Goal: Task Accomplishment & Management: Use online tool/utility

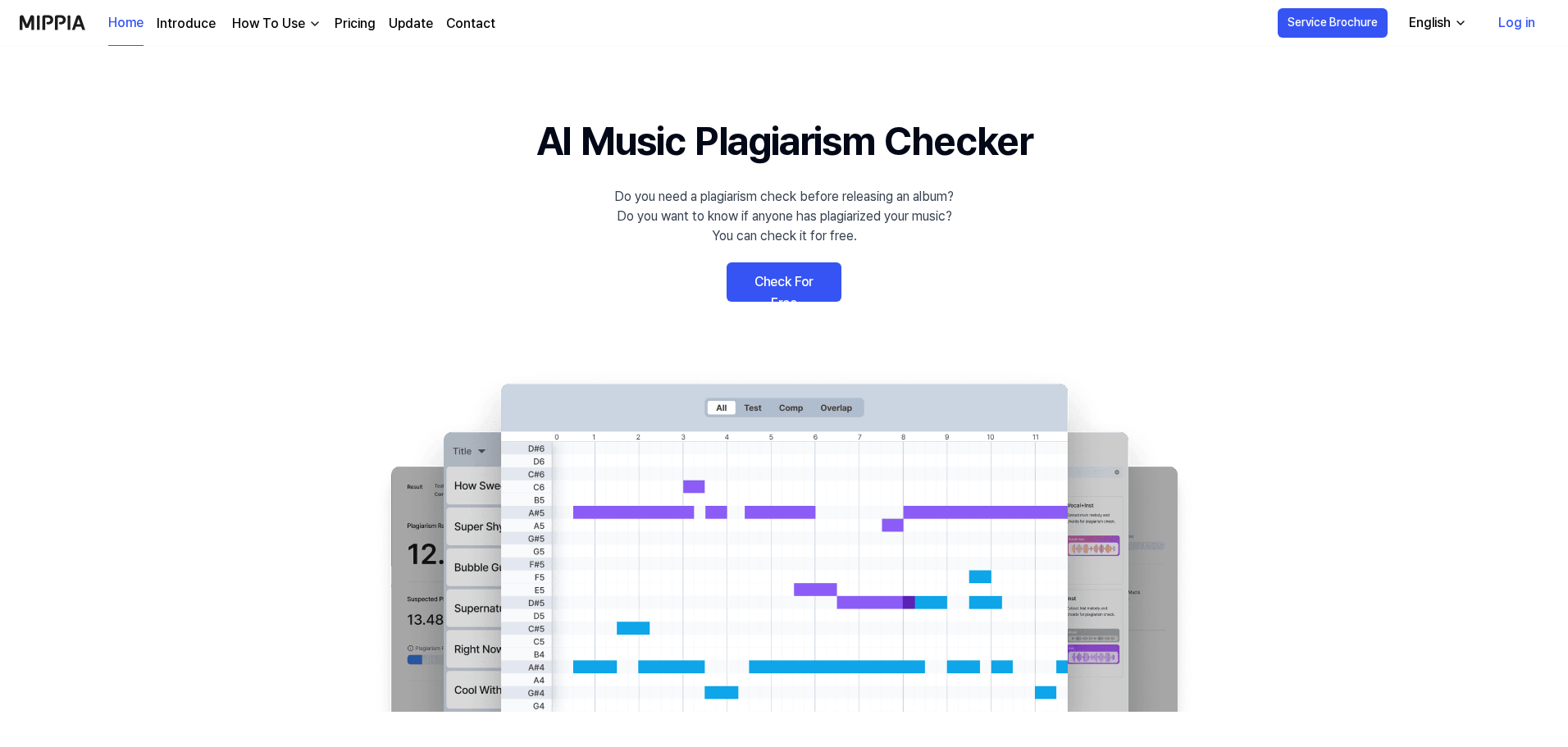
click at [784, 281] on link "Check For Free" at bounding box center [783, 282] width 115 height 39
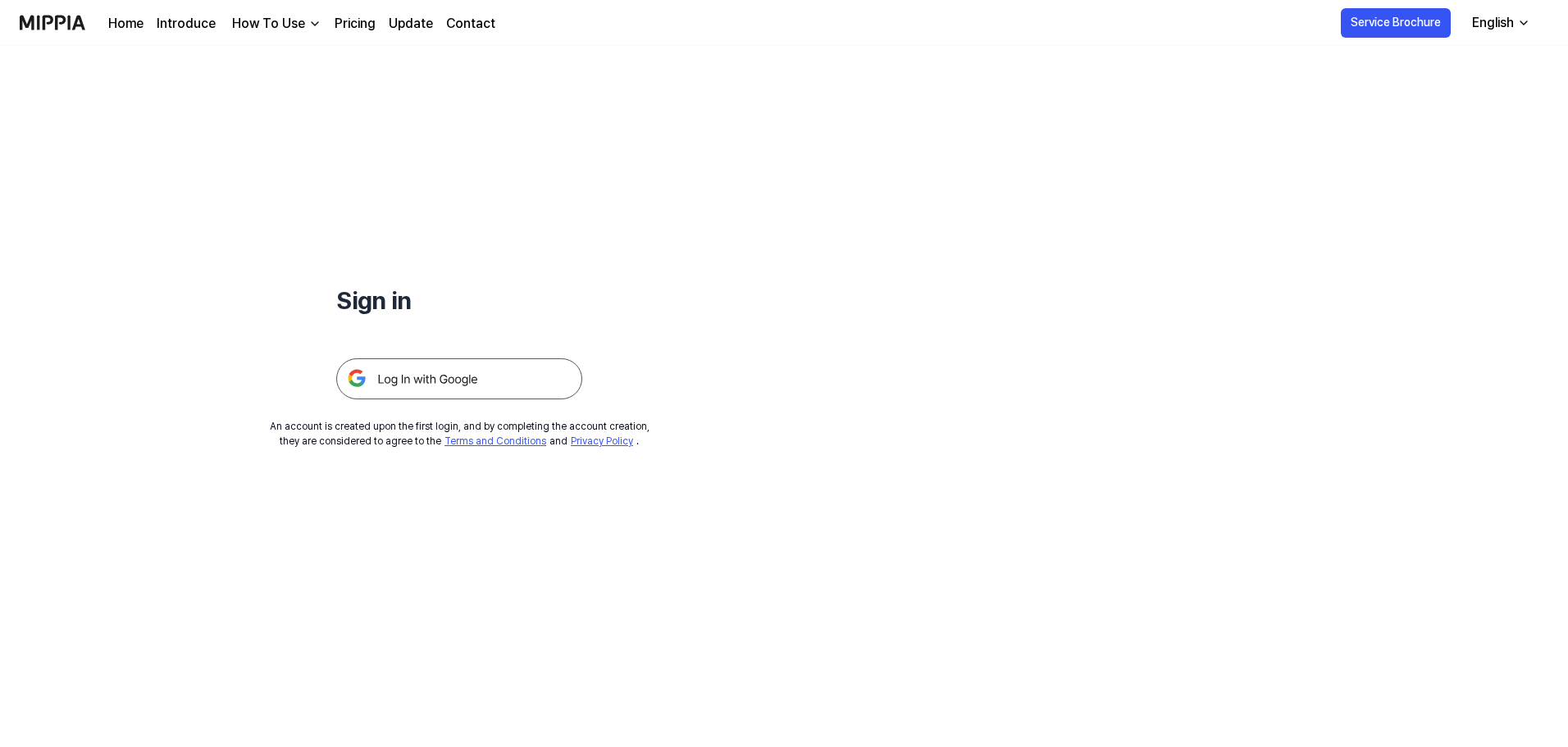
click at [445, 373] on img at bounding box center [459, 379] width 246 height 41
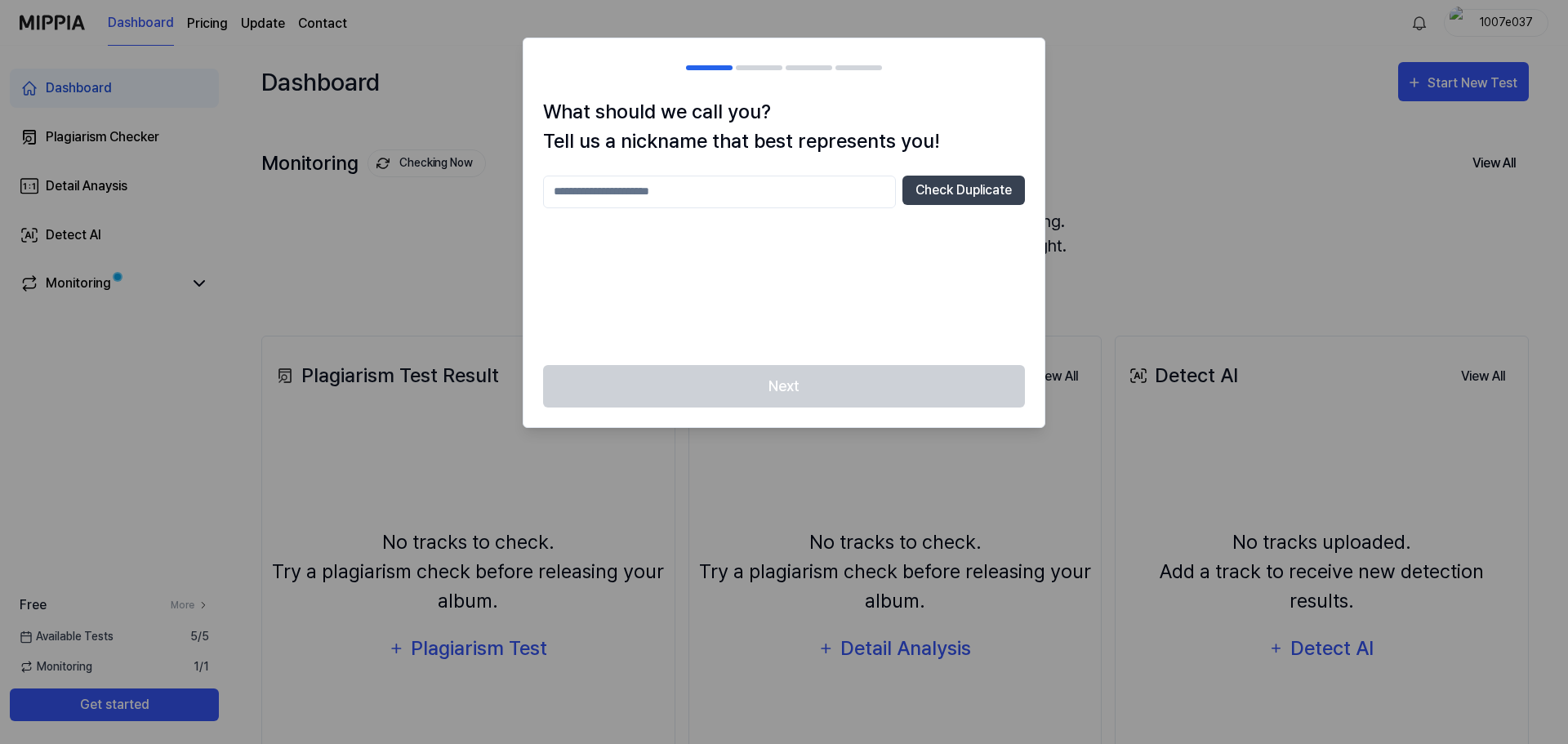
click at [687, 198] on input "text" at bounding box center [719, 192] width 352 height 33
type input "********"
click at [940, 190] on button "Check Duplicate" at bounding box center [964, 190] width 123 height 30
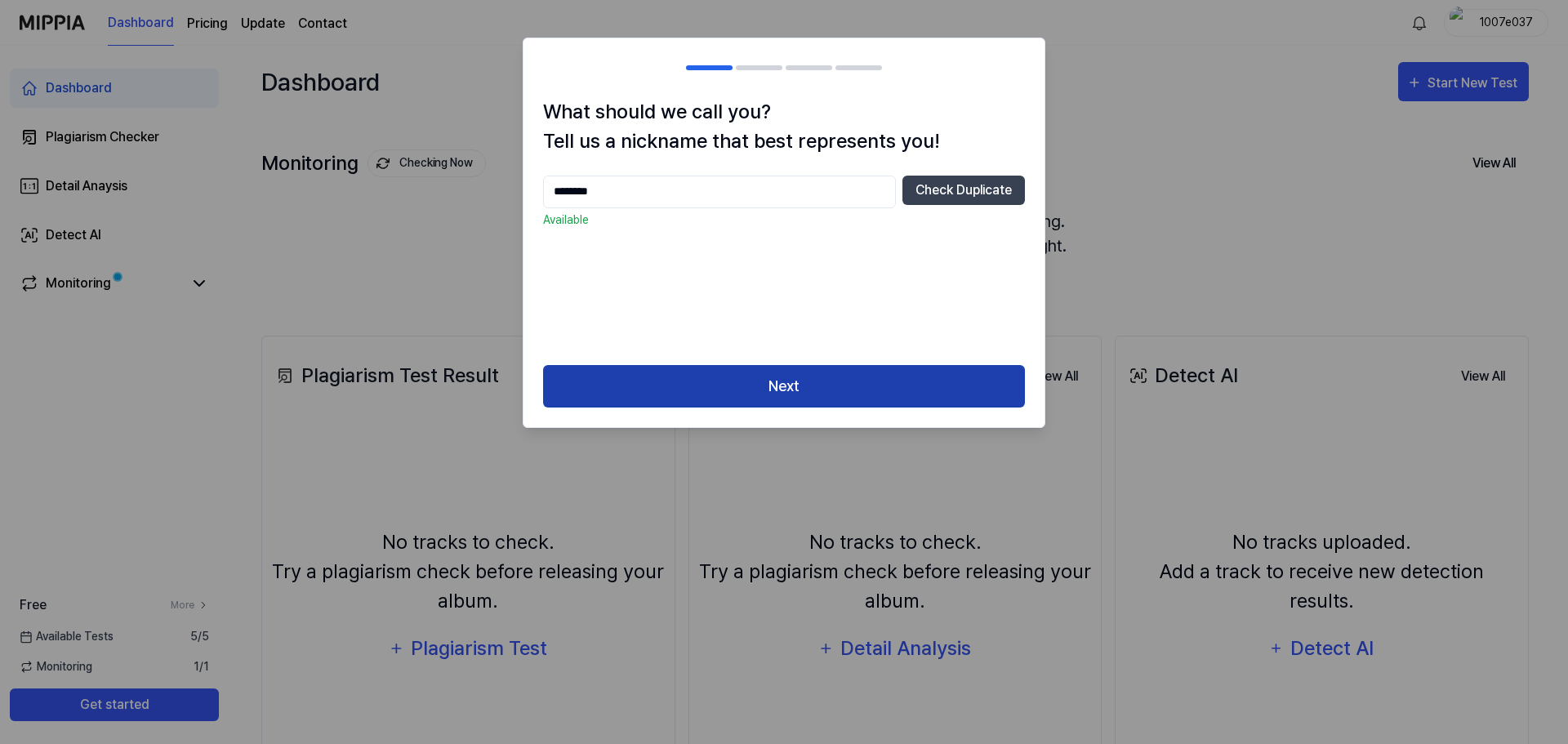
click at [773, 377] on button "Next" at bounding box center [784, 386] width 482 height 43
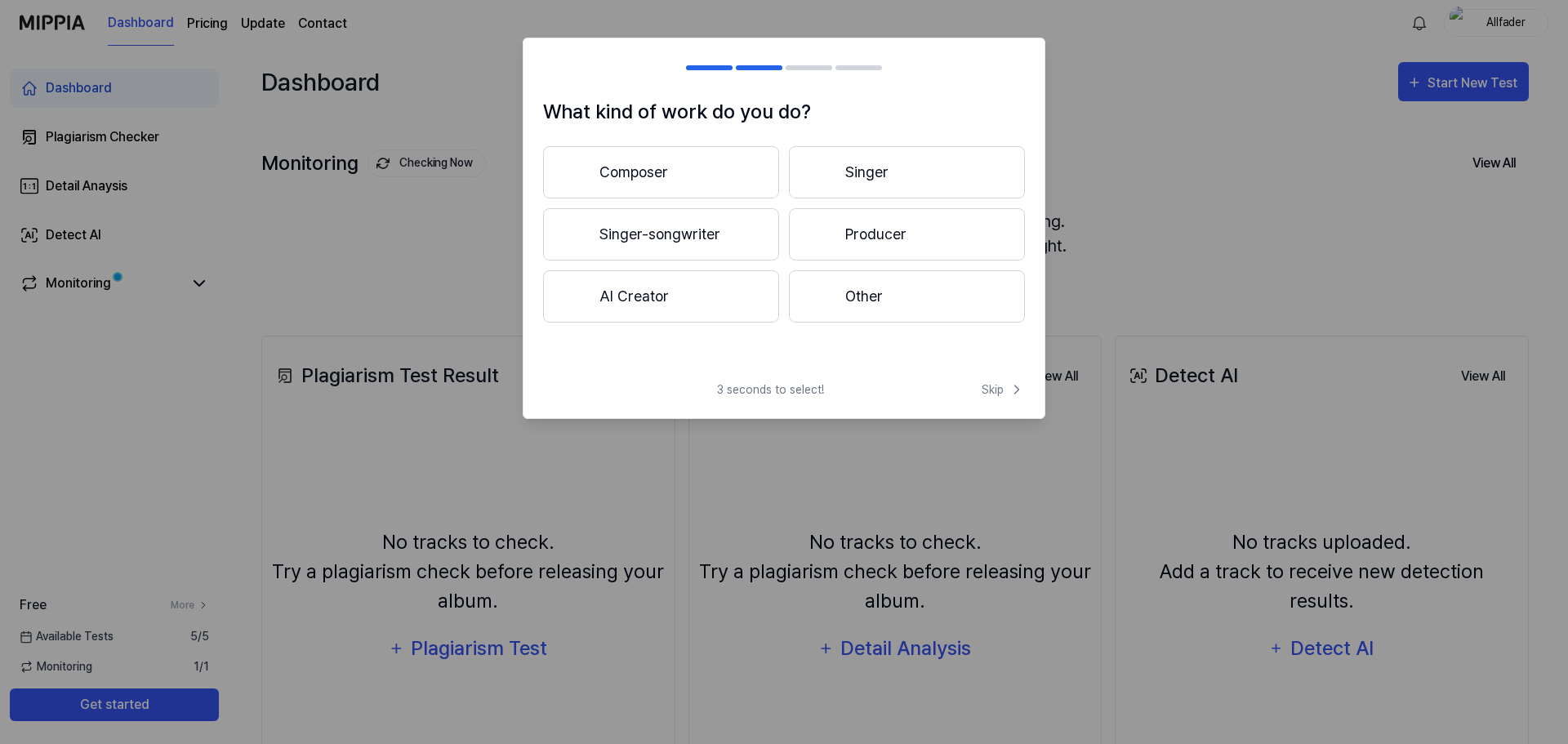
click at [670, 166] on button "Composer" at bounding box center [661, 172] width 236 height 52
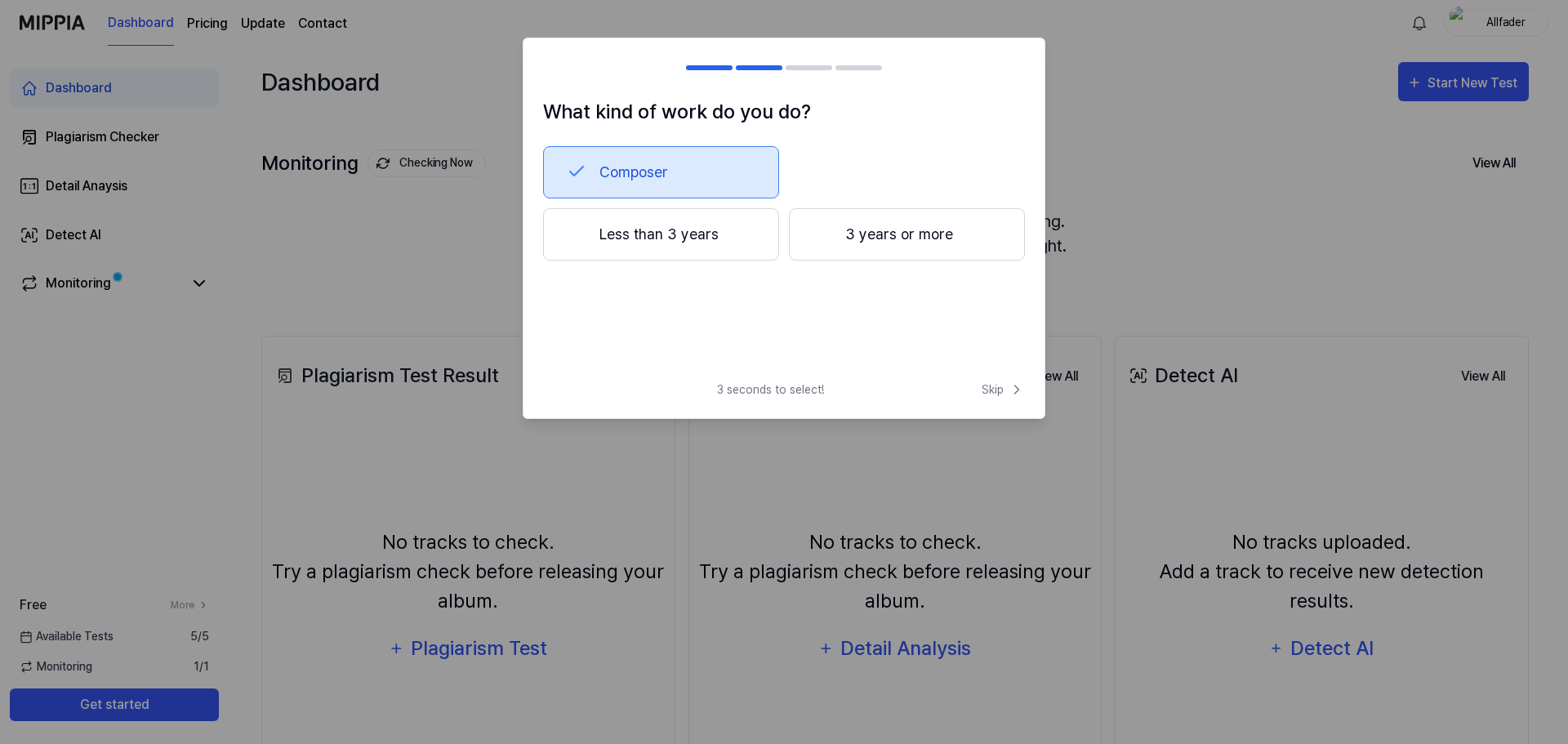
click at [852, 242] on button "3 years or more" at bounding box center [906, 234] width 236 height 52
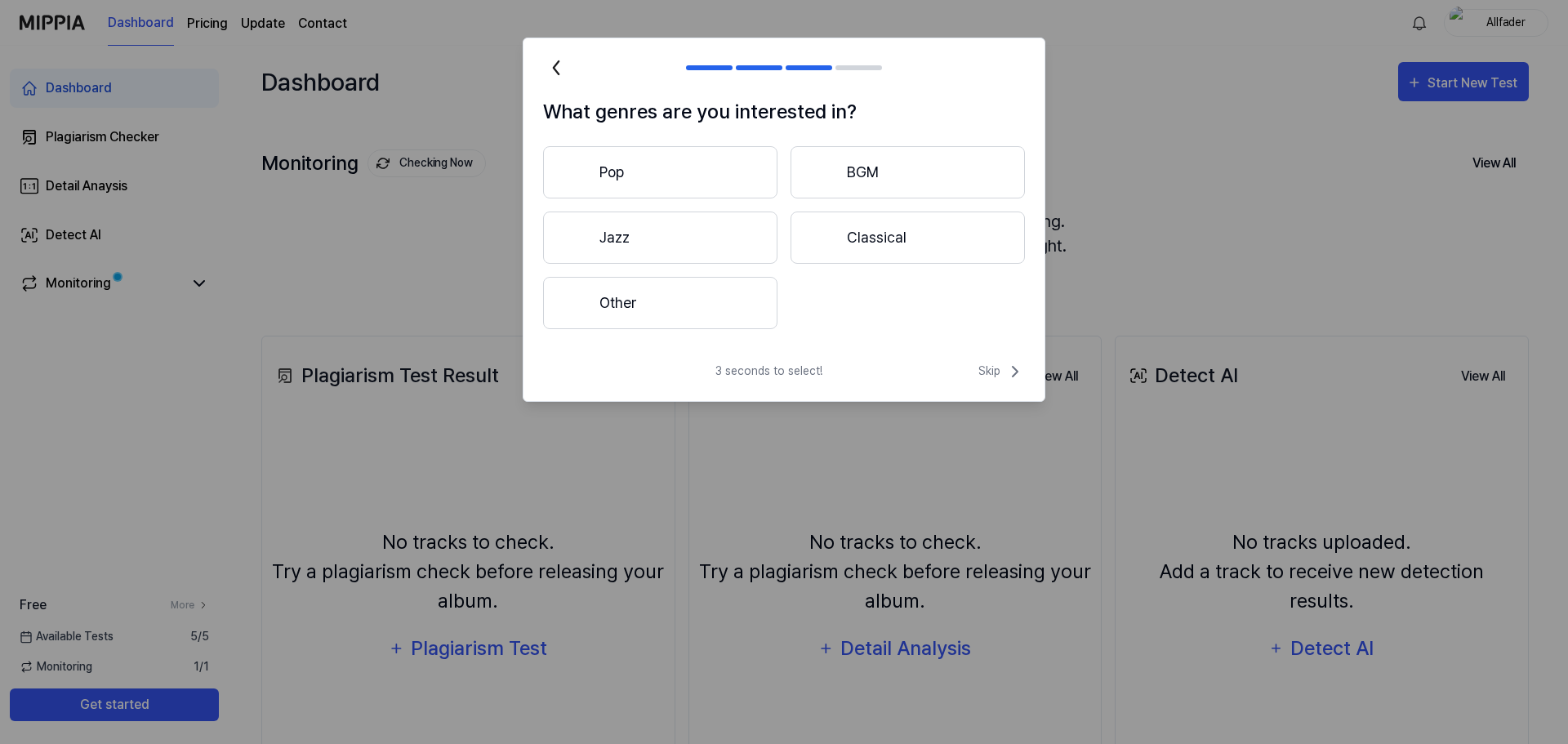
click at [730, 292] on button "Other" at bounding box center [660, 304] width 234 height 52
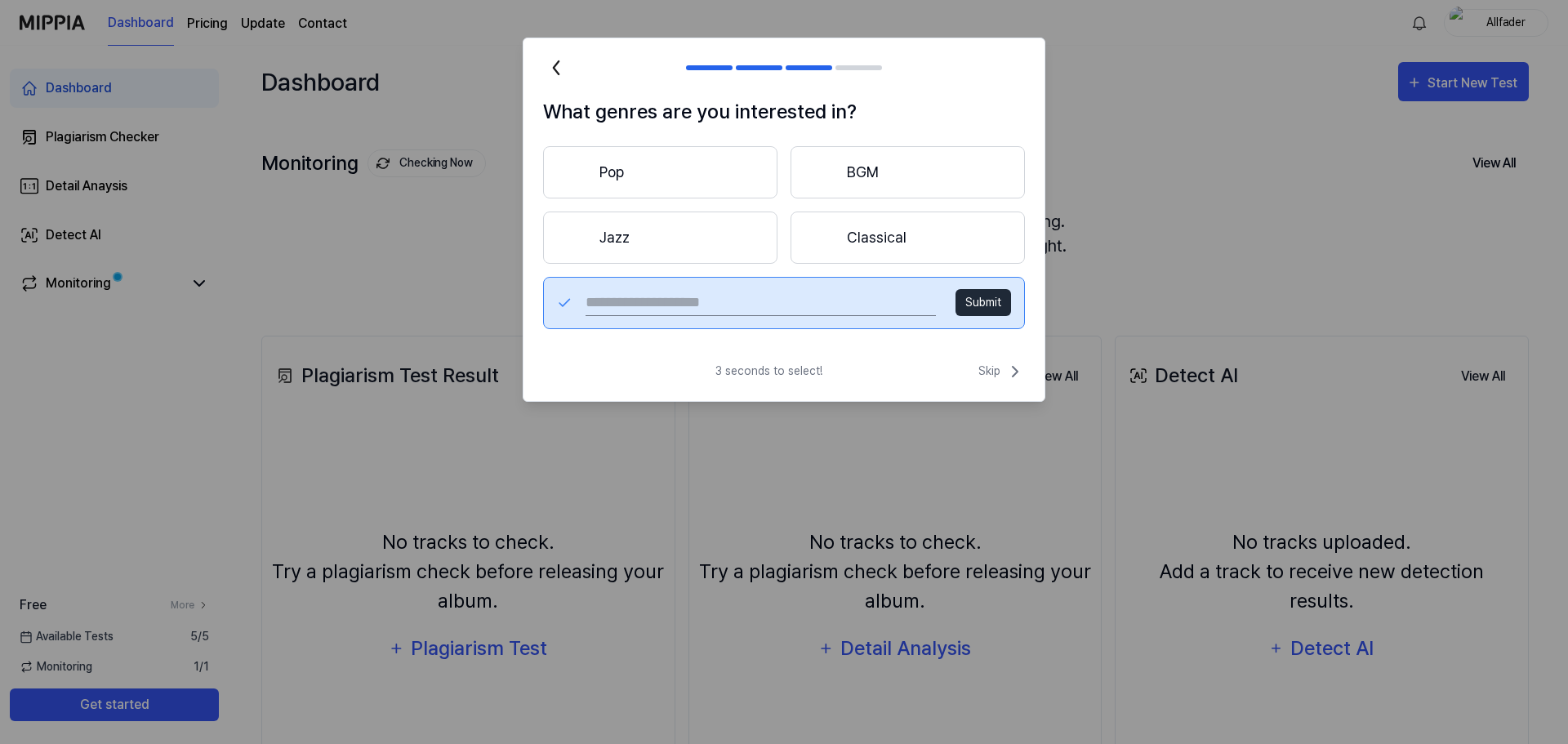
click at [843, 304] on input "text" at bounding box center [761, 303] width 351 height 26
type input "*********"
click at [981, 304] on button "Submit" at bounding box center [984, 303] width 56 height 27
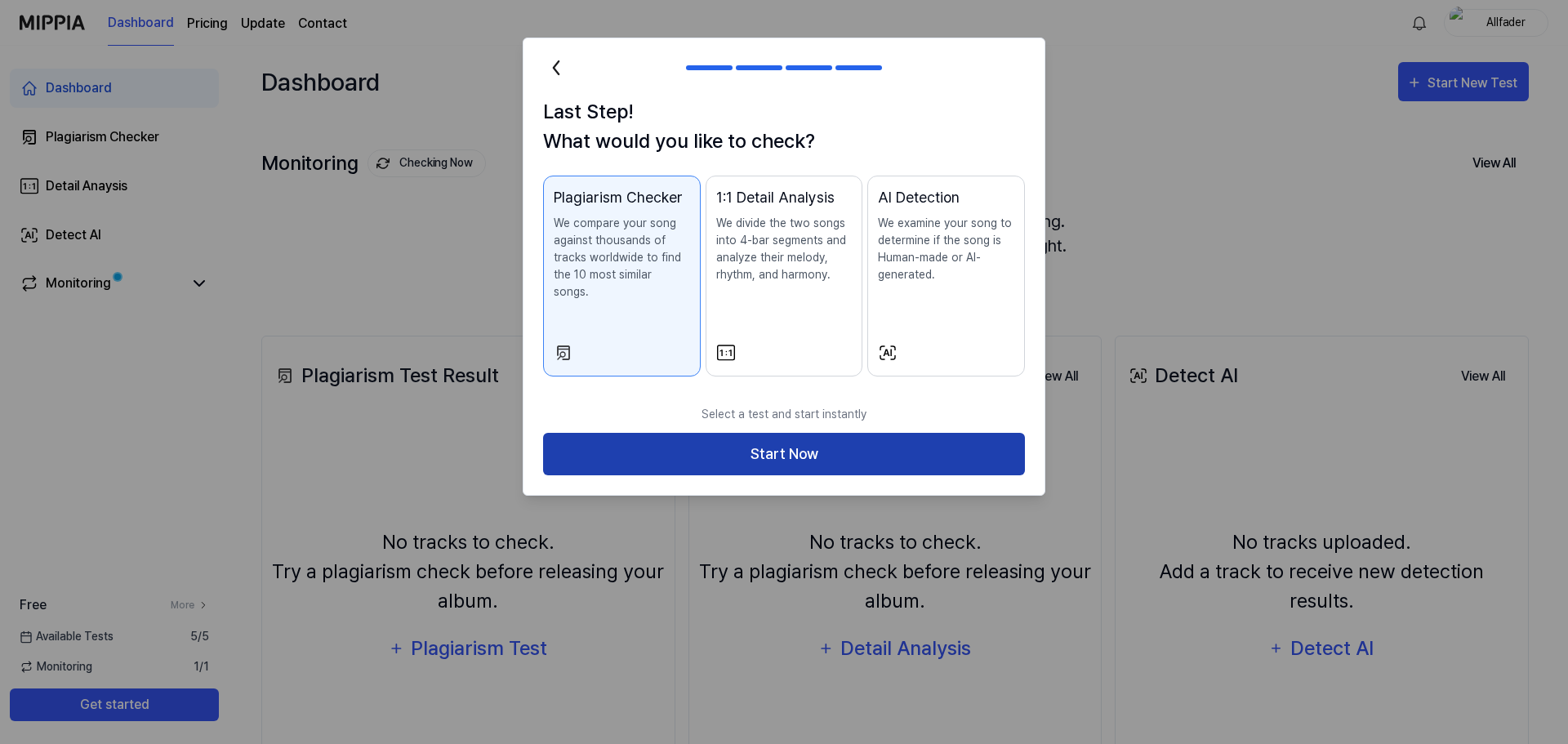
click at [758, 446] on button "Start Now" at bounding box center [784, 454] width 482 height 43
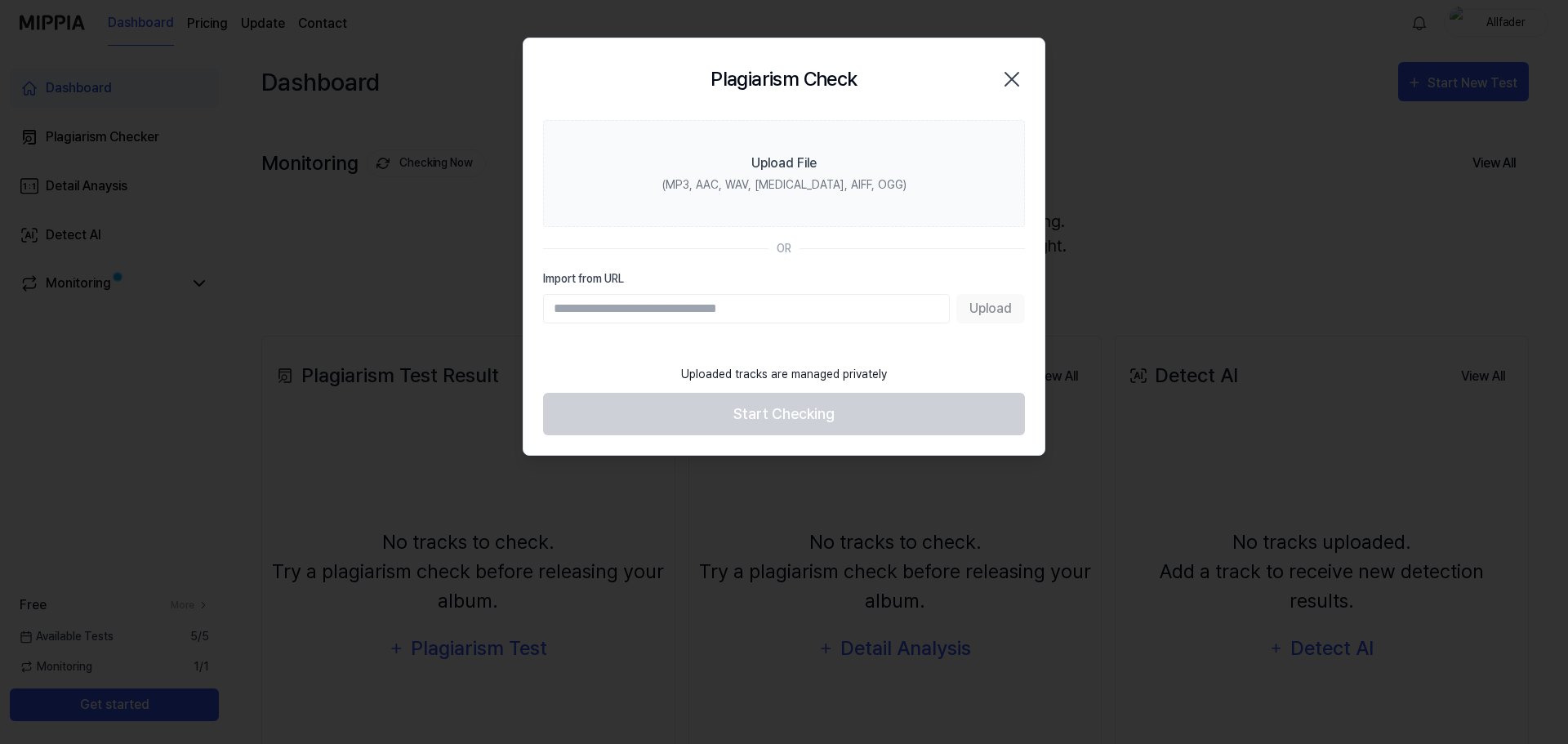
click at [877, 304] on input "Import from URL" at bounding box center [746, 309] width 407 height 30
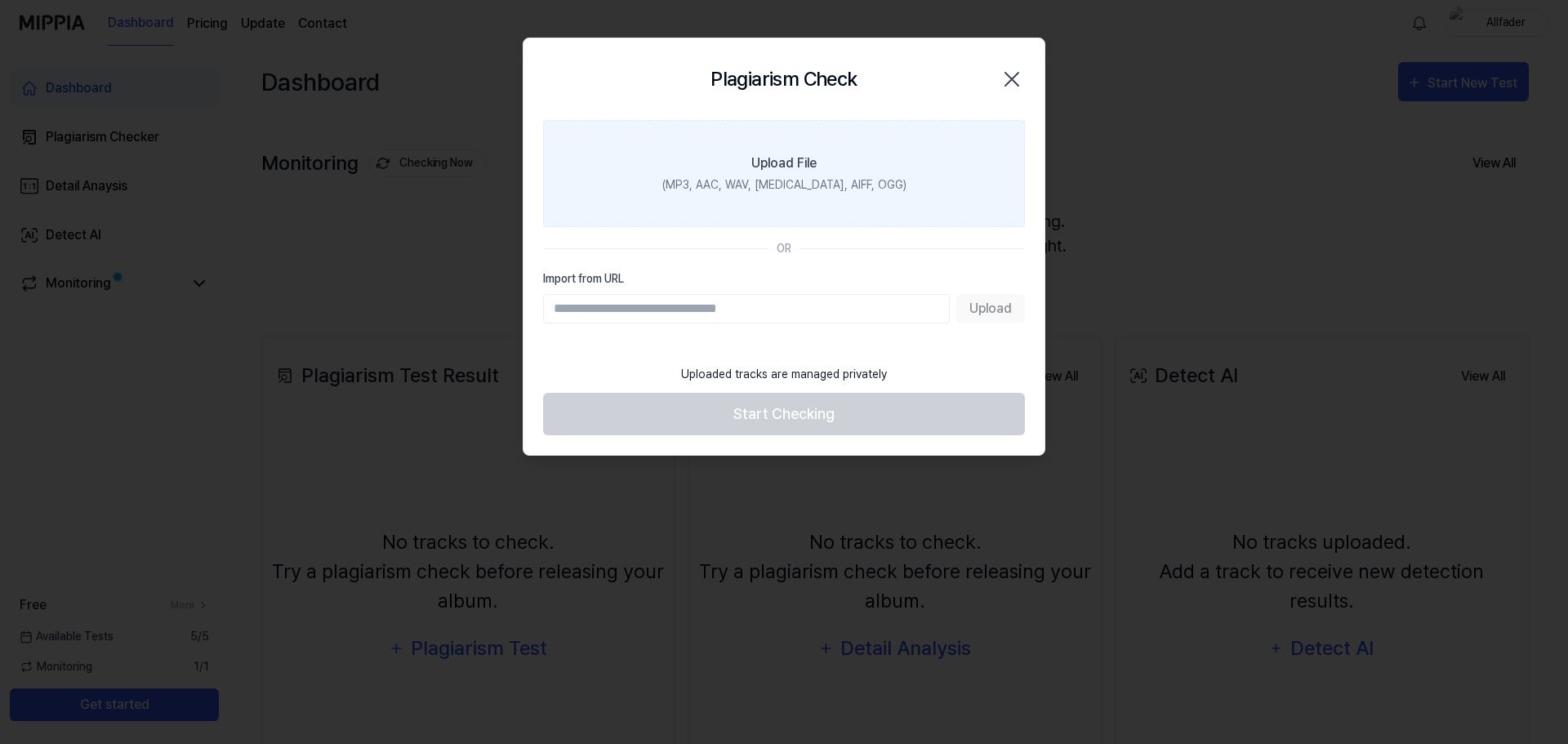
click at [779, 177] on div "(MP3, AAC, WAV, FLAC, AIFF, OGG)" at bounding box center [784, 185] width 244 height 17
click at [0, 0] on input "Upload File (MP3, AAC, WAV, FLAC, AIFF, OGG)" at bounding box center [0, 0] width 0 height 0
click at [819, 177] on div "(MP3, AAC, WAV, FLAC, AIFF, OGG)" at bounding box center [784, 185] width 244 height 17
click at [0, 0] on input "Upload File (MP3, AAC, WAV, FLAC, AIFF, OGG)" at bounding box center [0, 0] width 0 height 0
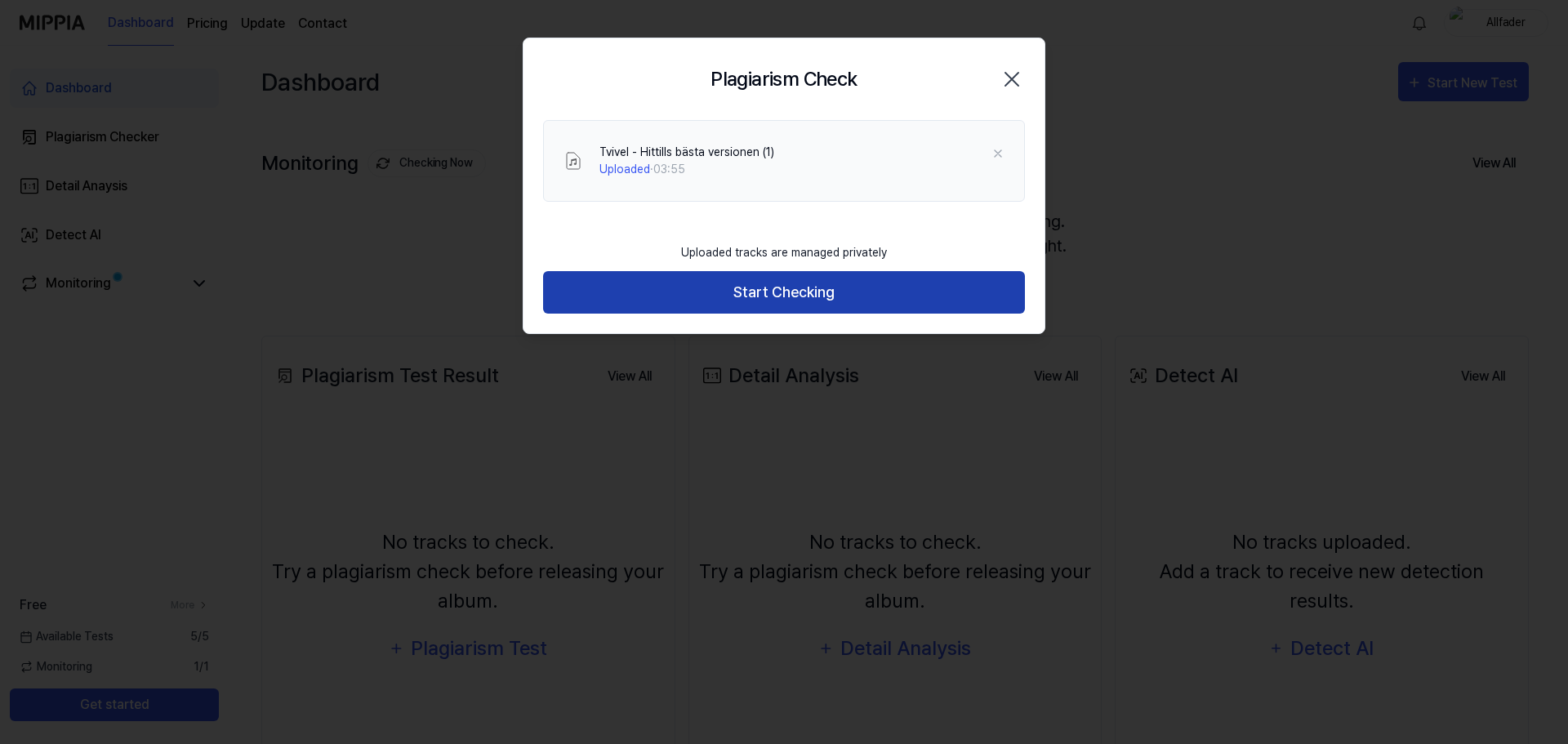
click at [760, 281] on button "Start Checking" at bounding box center [784, 293] width 482 height 43
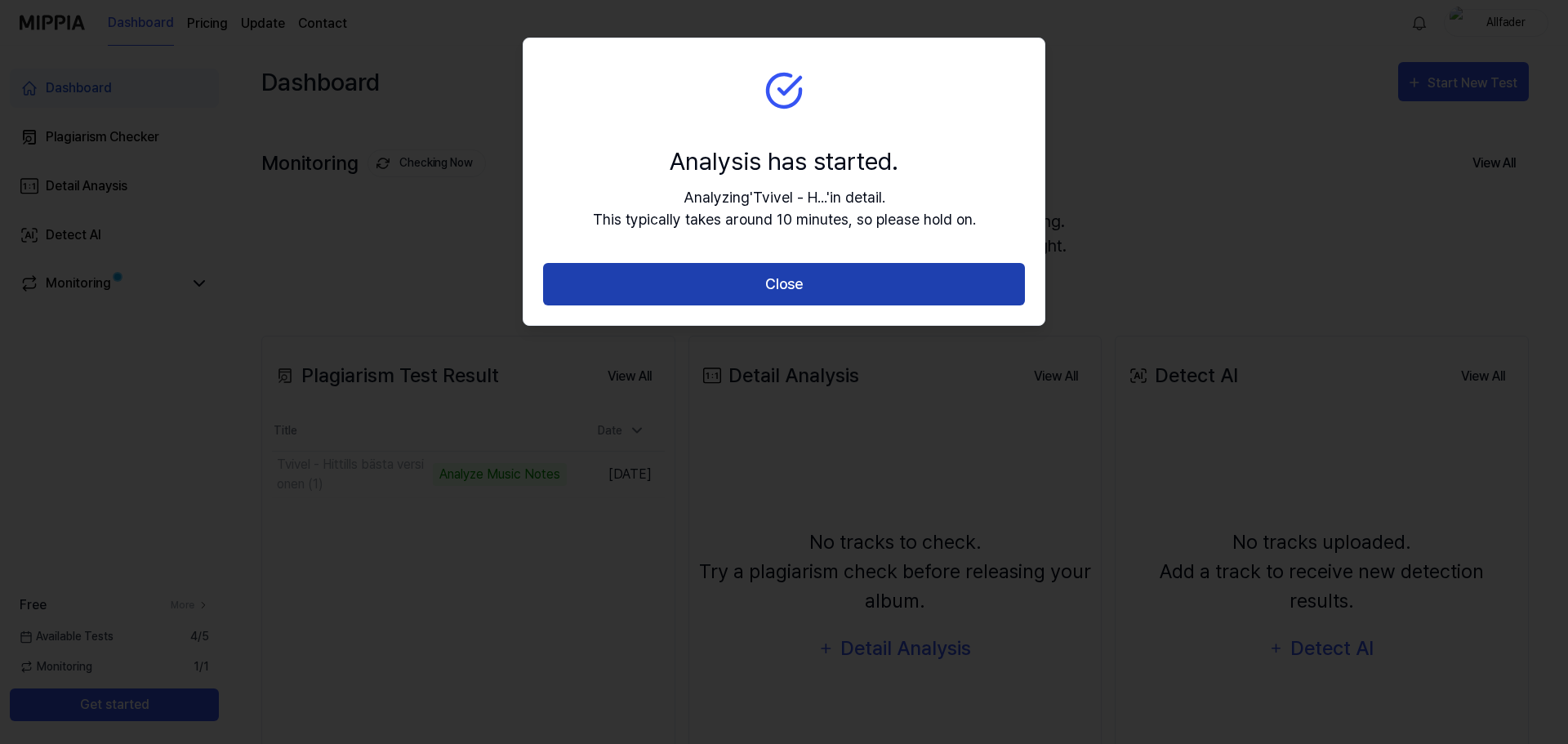
click at [789, 287] on button "Close" at bounding box center [784, 284] width 482 height 43
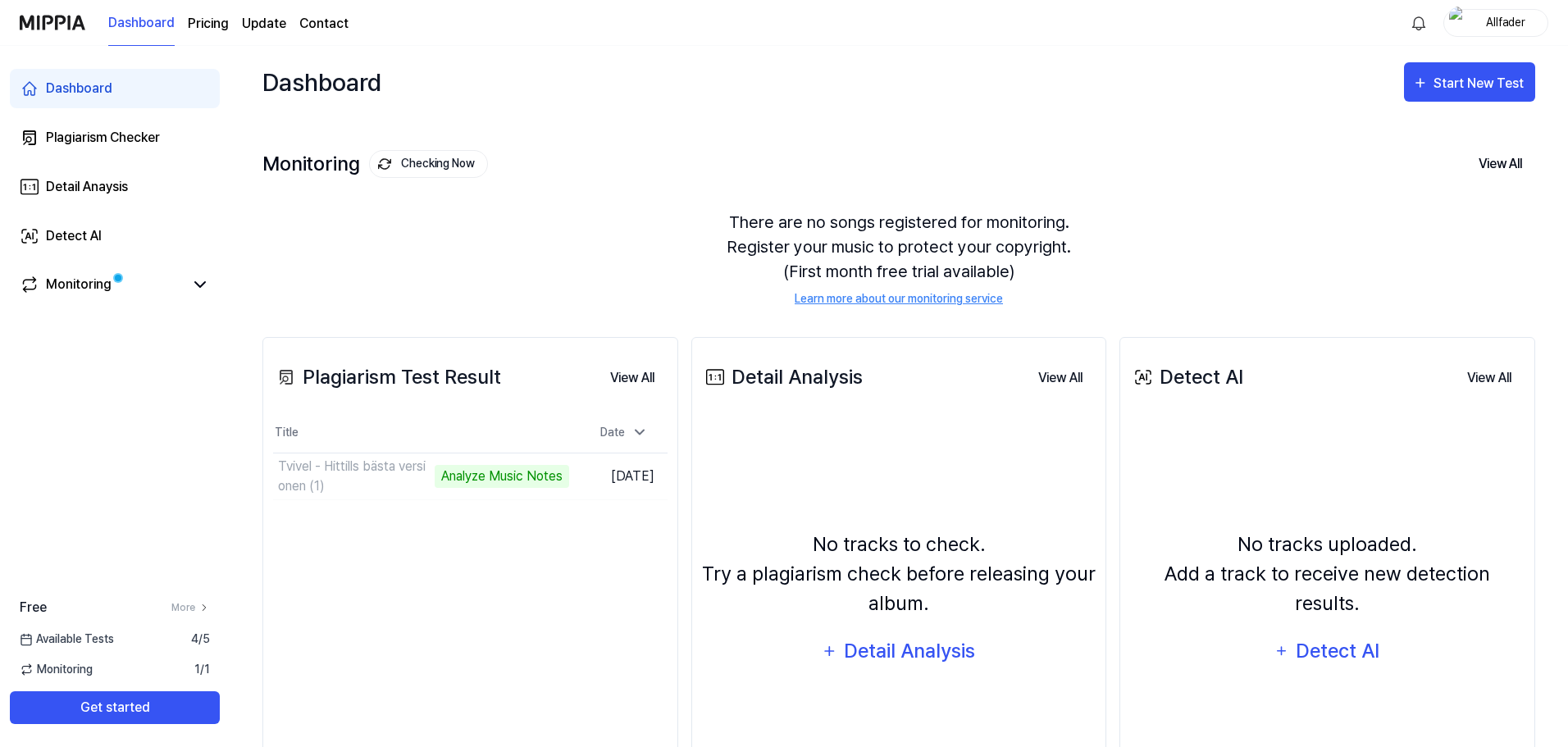
click at [1246, 159] on div "Monitoring Checking Now View All" at bounding box center [899, 164] width 1273 height 26
